Goal: Task Accomplishment & Management: Manage account settings

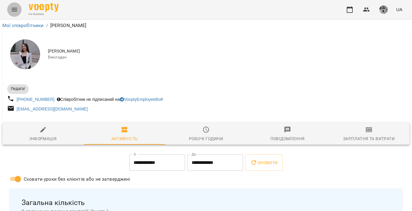
click at [15, 10] on icon "Menu" at bounding box center [14, 10] width 5 height 4
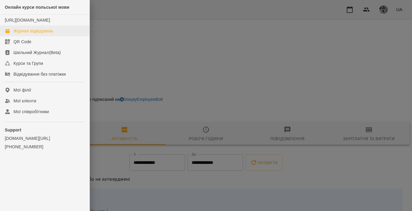
click at [31, 36] on link "Журнал відвідувань" at bounding box center [45, 30] width 90 height 11
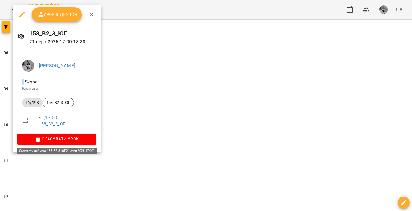
click at [65, 137] on span "Скасувати Урок" at bounding box center [56, 138] width 69 height 7
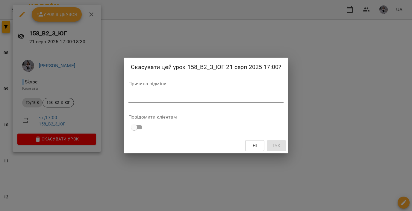
click at [244, 90] on div "Причина відміни *" at bounding box center [206, 93] width 155 height 24
click at [224, 95] on textarea at bounding box center [206, 97] width 155 height 5
type textarea "*"
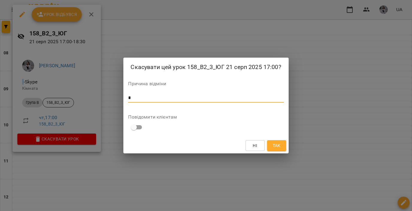
type textarea "*"
click at [275, 145] on span "Так" at bounding box center [277, 145] width 8 height 7
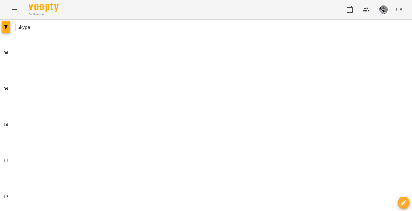
type input "**********"
